Goal: Navigation & Orientation: Find specific page/section

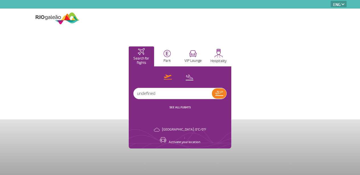
select select "en"
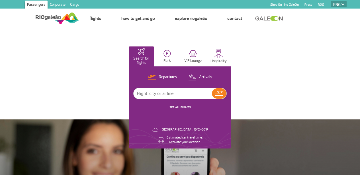
click at [220, 57] on img at bounding box center [218, 53] width 9 height 9
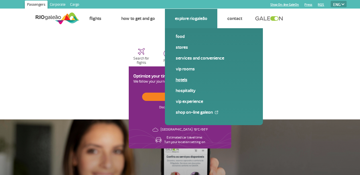
click at [182, 81] on link "Hotels" at bounding box center [214, 80] width 76 height 6
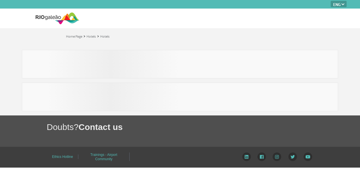
select select "en"
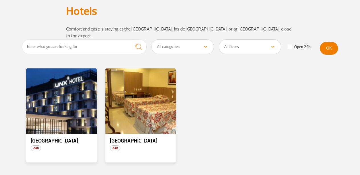
scroll to position [46, 0]
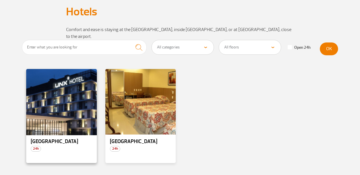
click at [85, 93] on div at bounding box center [62, 101] width 72 height 67
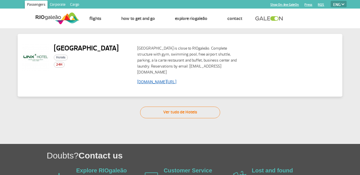
click at [174, 79] on link "www.linxhotels.com.br/linx-galeao" at bounding box center [156, 81] width 39 height 5
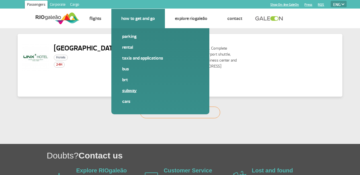
click at [131, 91] on link "Subway" at bounding box center [160, 90] width 76 height 6
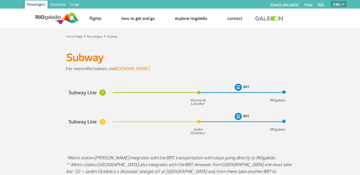
click at [133, 68] on link "www.metro.com" at bounding box center [132, 69] width 33 height 6
